Goal: Task Accomplishment & Management: Manage account settings

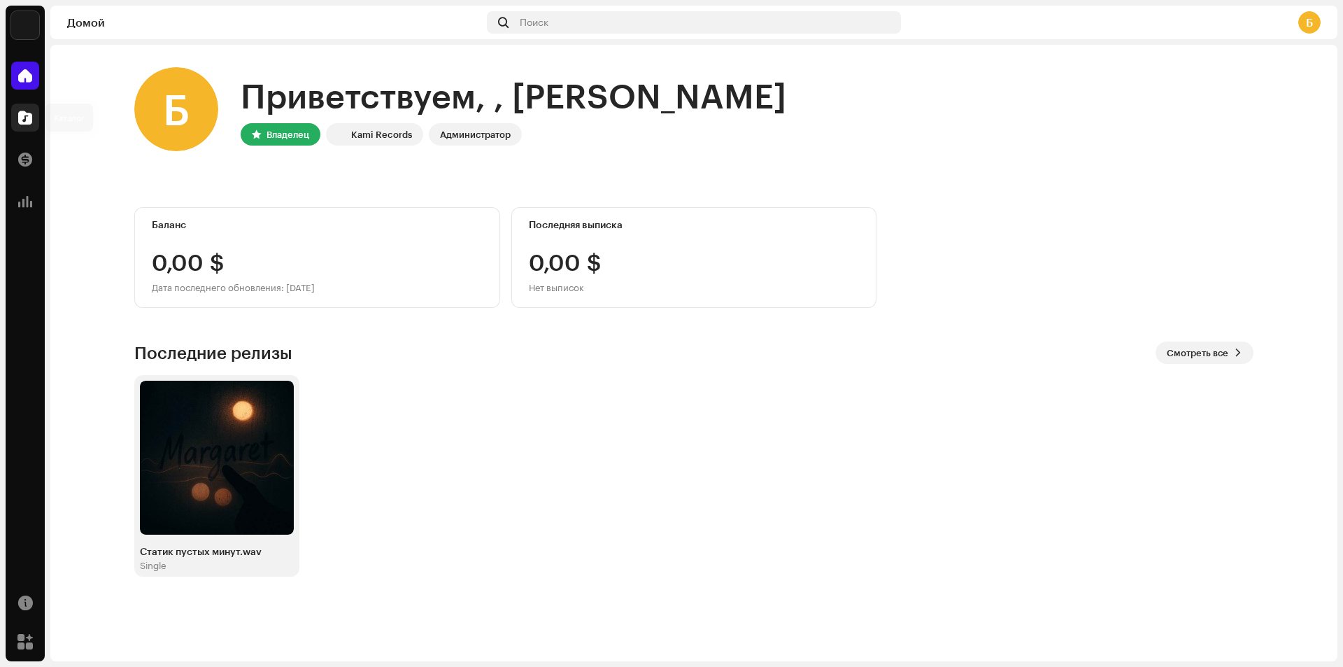
click at [17, 124] on div at bounding box center [25, 118] width 28 height 28
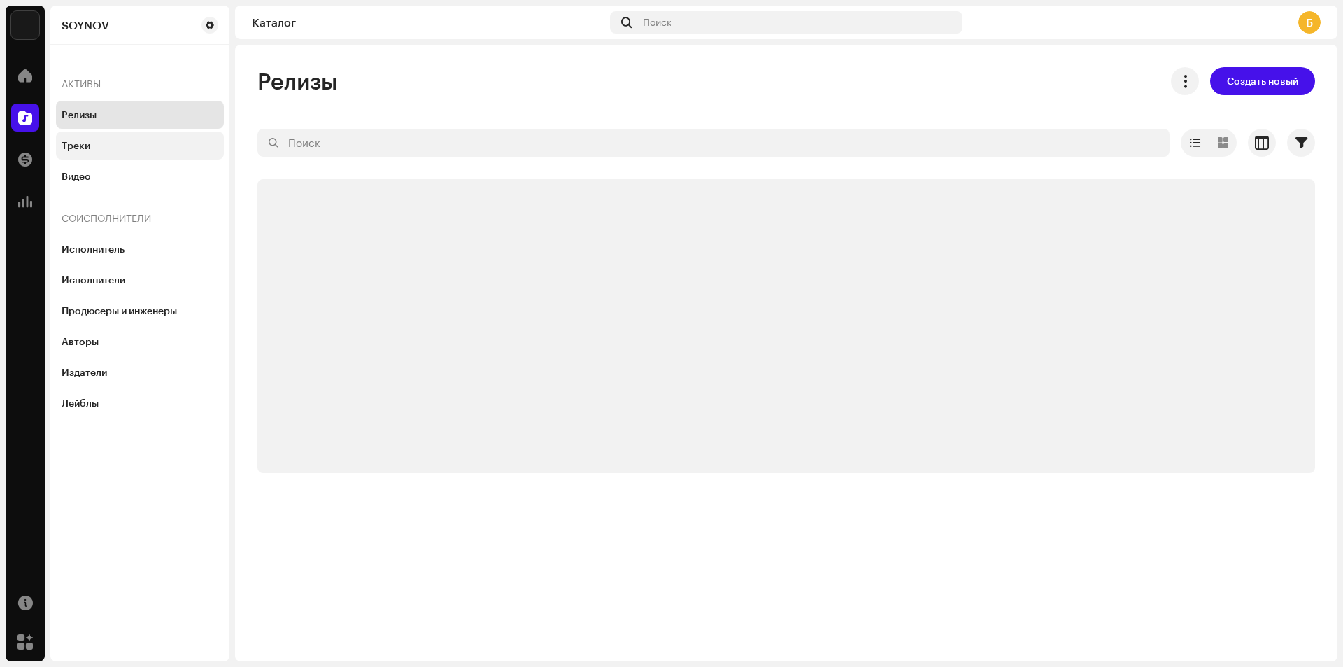
click at [71, 146] on div "Треки" at bounding box center [76, 145] width 29 height 11
click at [87, 122] on div "Релизы" at bounding box center [140, 115] width 168 height 28
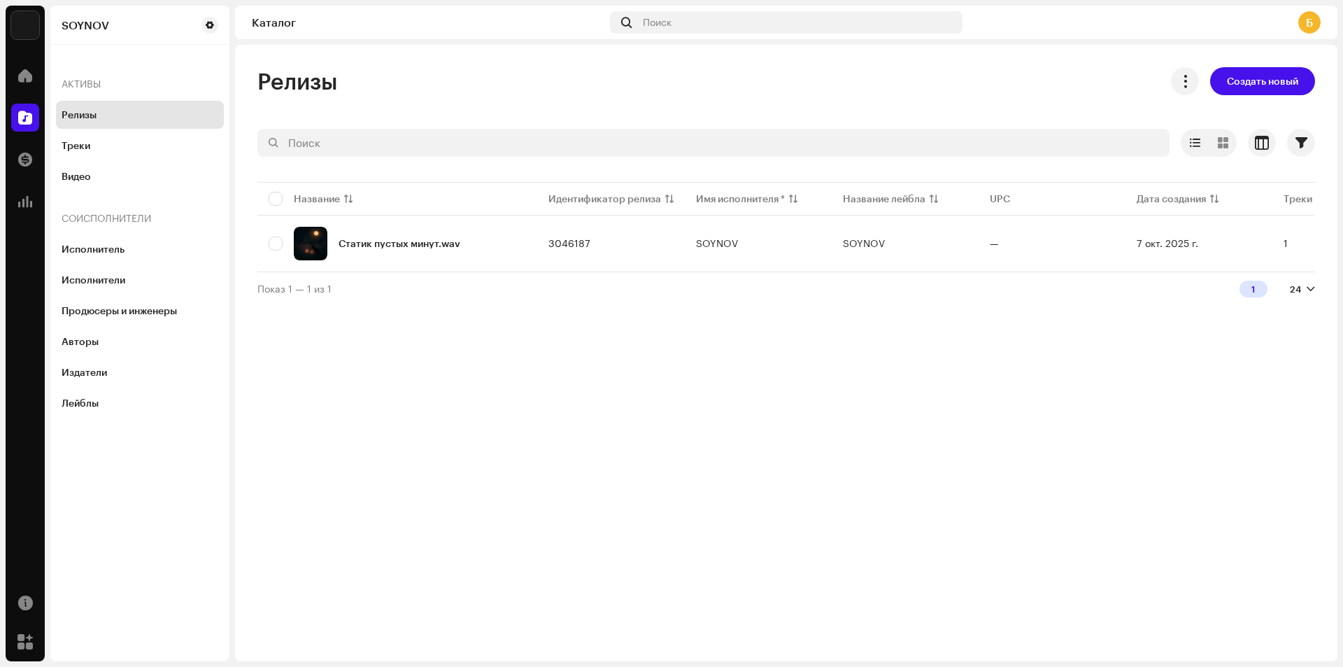
click at [404, 255] on div "Статик пустых минут.wav" at bounding box center [397, 244] width 257 height 34
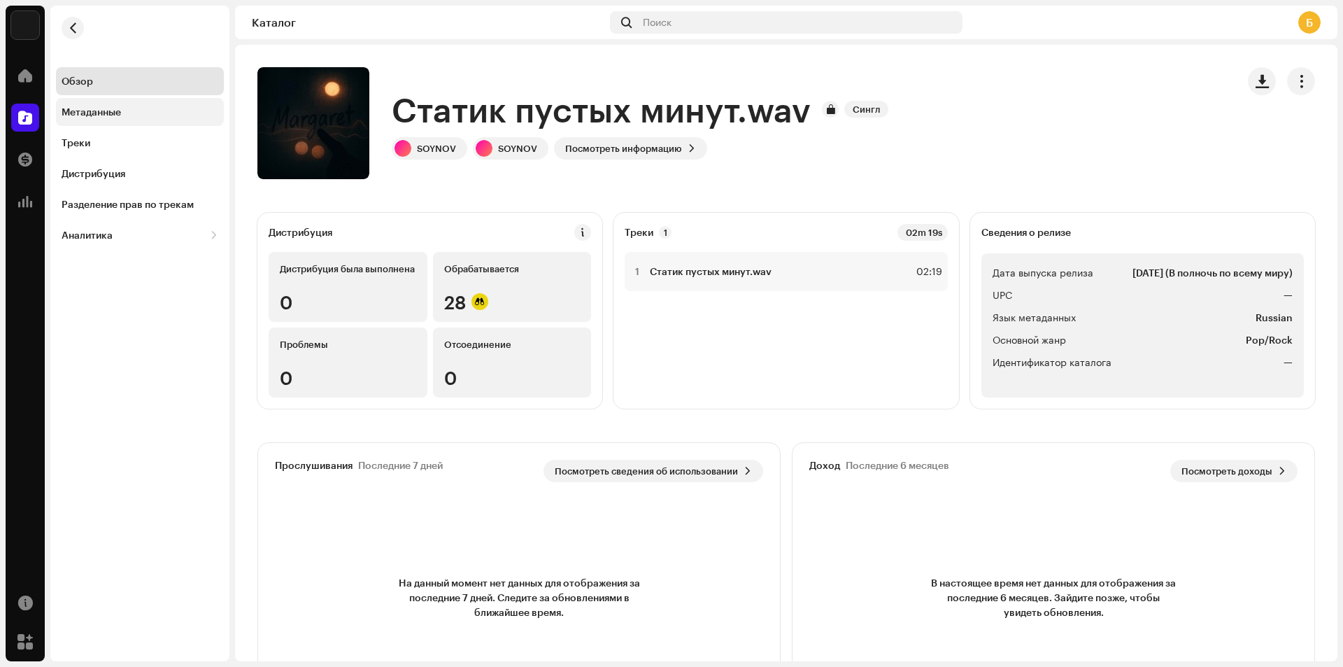
click at [105, 114] on div "Метаданные" at bounding box center [91, 111] width 59 height 11
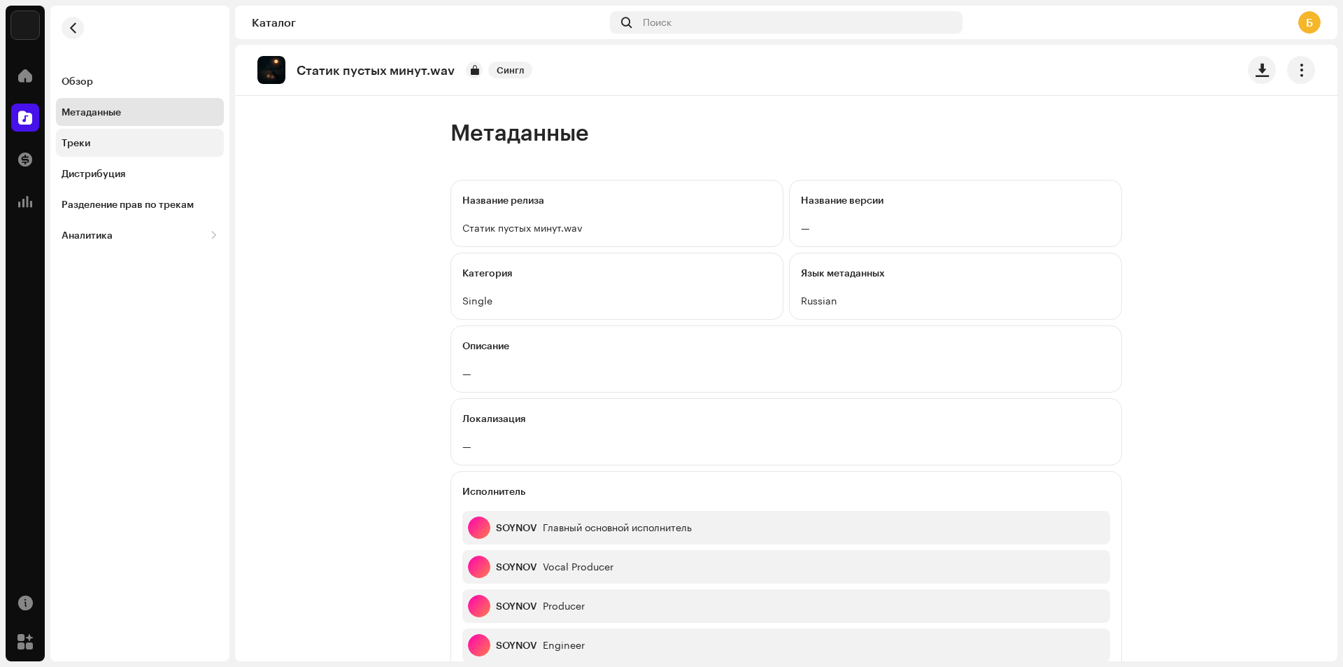
click at [105, 143] on div "Треки" at bounding box center [140, 142] width 157 height 11
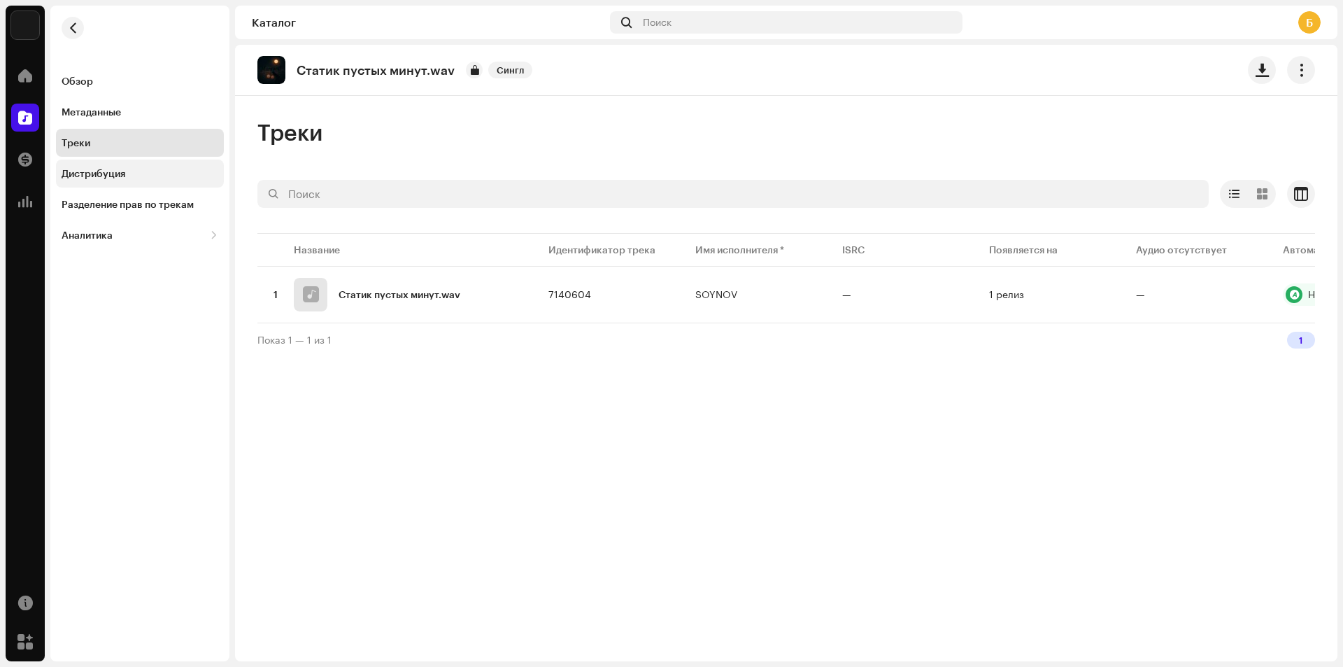
click at [108, 164] on div "Дистрибуция" at bounding box center [140, 173] width 168 height 28
